Goal: Find specific page/section: Find specific page/section

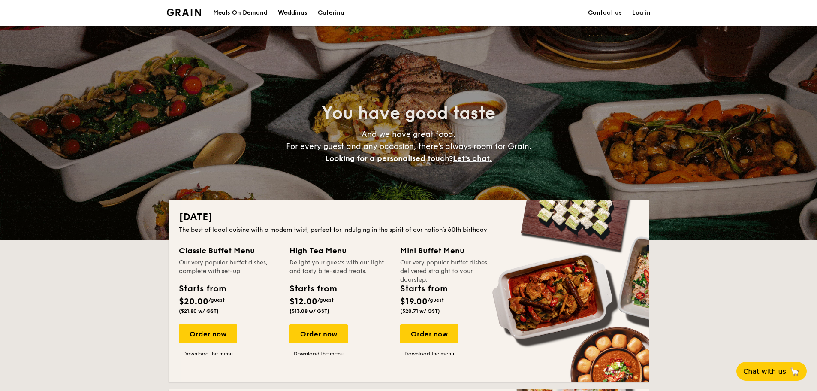
click at [603, 13] on link "Contact us" at bounding box center [605, 13] width 34 height 26
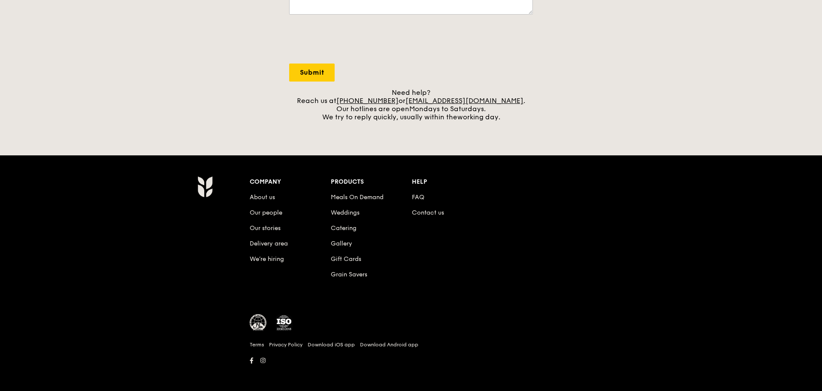
scroll to position [301, 0]
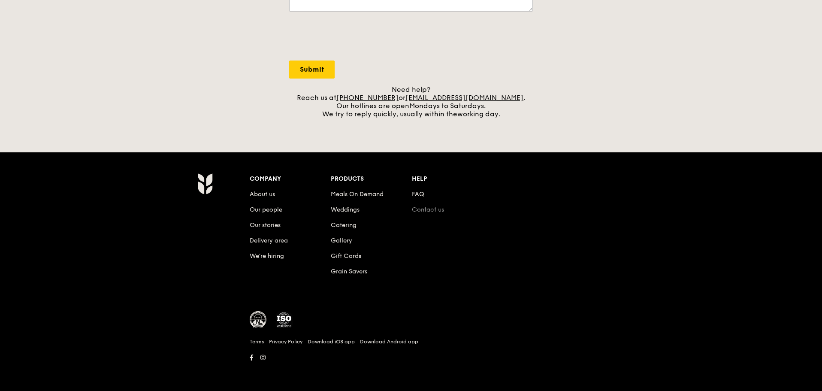
click at [424, 210] on link "Contact us" at bounding box center [428, 209] width 32 height 7
click at [431, 211] on link "Contact us" at bounding box center [428, 209] width 32 height 7
click at [417, 190] on link "FAQ" at bounding box center [418, 193] width 12 height 7
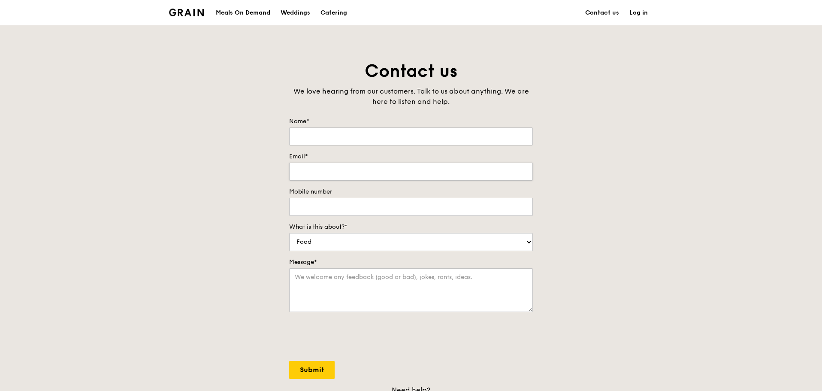
scroll to position [0, 0]
click at [190, 10] on img at bounding box center [186, 13] width 35 height 8
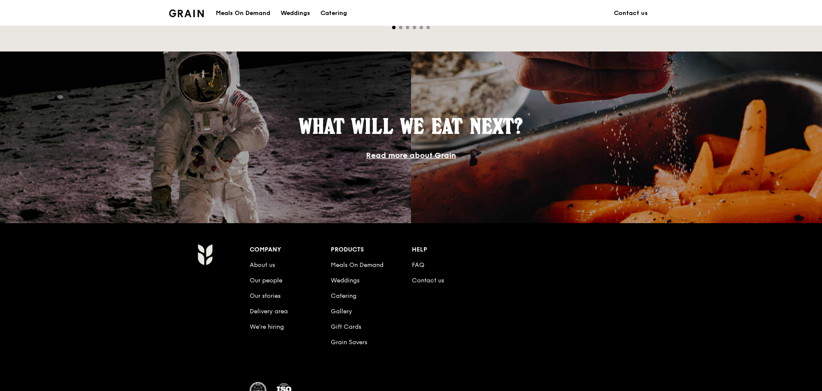
scroll to position [739, 0]
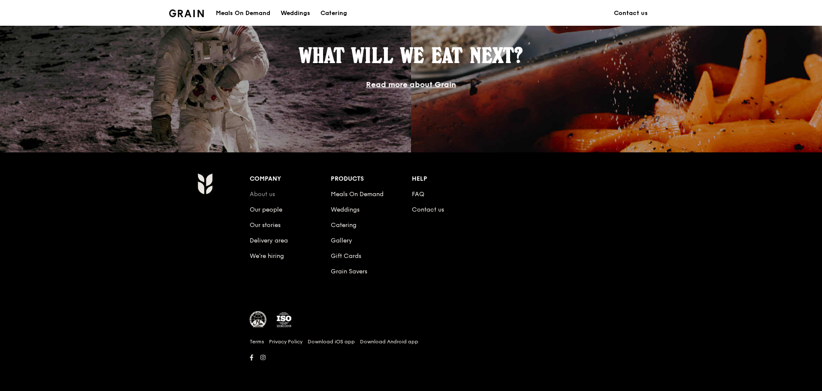
click at [262, 196] on link "About us" at bounding box center [262, 193] width 25 height 7
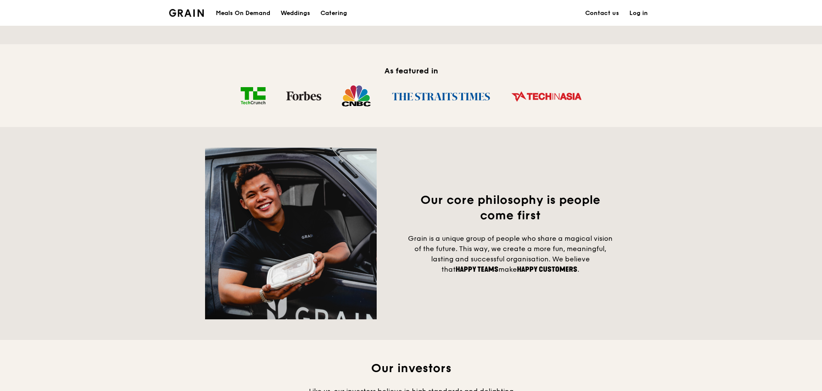
scroll to position [772, 0]
